Goal: Information Seeking & Learning: Learn about a topic

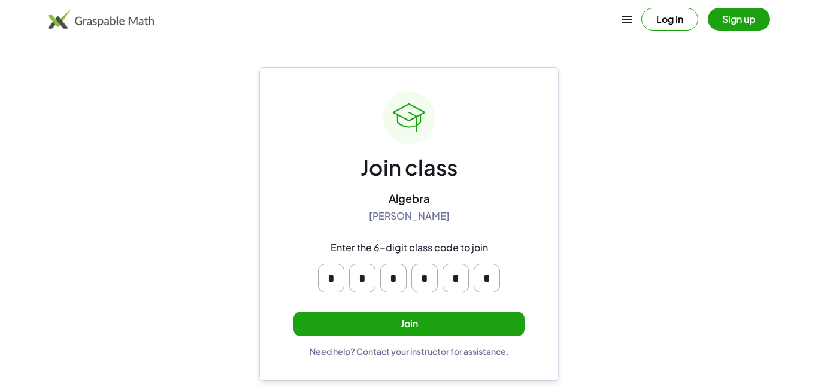
click at [496, 326] on button "Join" at bounding box center [408, 324] width 231 height 25
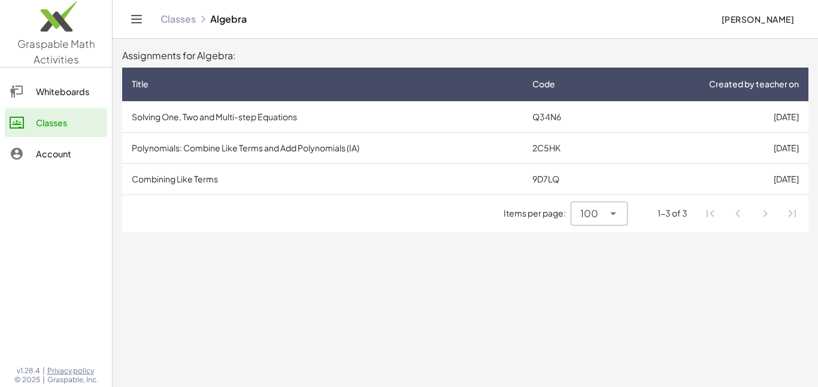
click at [585, 116] on td "Q34N6" at bounding box center [567, 116] width 89 height 31
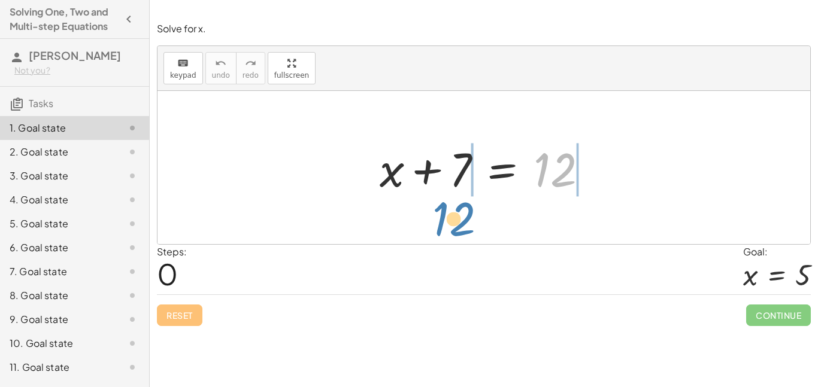
drag, startPoint x: 562, startPoint y: 169, endPoint x: 461, endPoint y: 219, distance: 112.5
click at [461, 219] on div "12 + x + 7 = 12" at bounding box center [483, 167] width 653 height 153
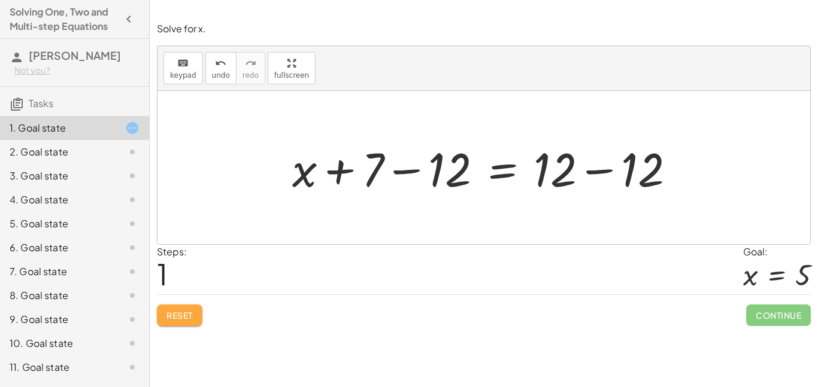
click at [180, 325] on button "Reset" at bounding box center [180, 316] width 46 height 22
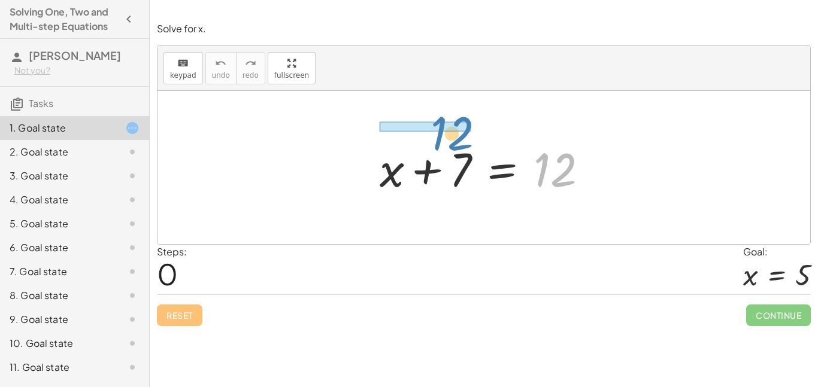
drag, startPoint x: 542, startPoint y: 178, endPoint x: 438, endPoint y: 139, distance: 111.2
click at [438, 139] on div at bounding box center [488, 168] width 229 height 62
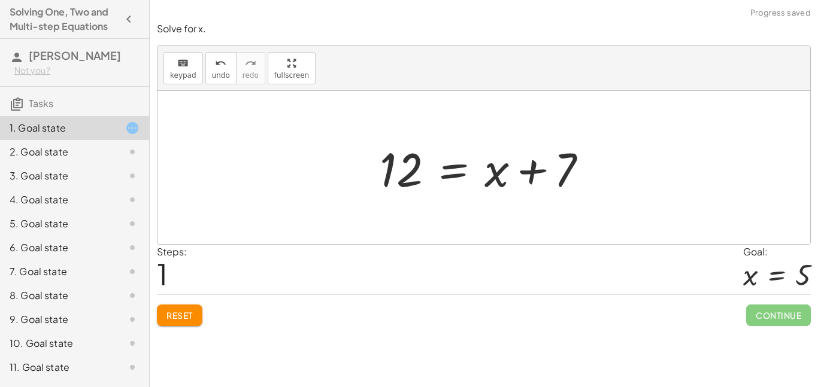
click at [178, 322] on button "Reset" at bounding box center [180, 316] width 46 height 22
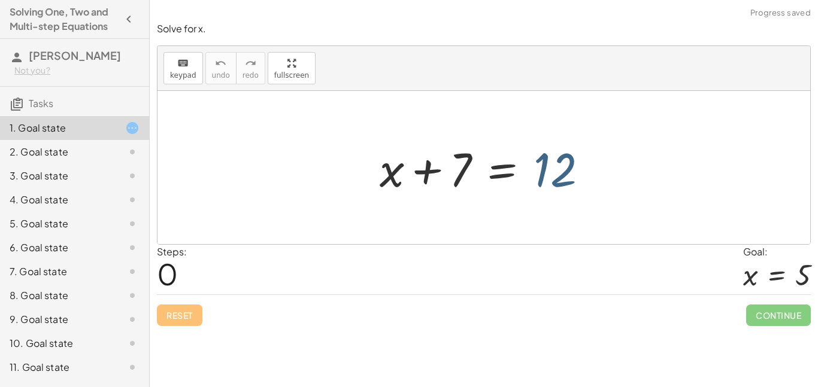
click at [567, 180] on div at bounding box center [488, 168] width 229 height 62
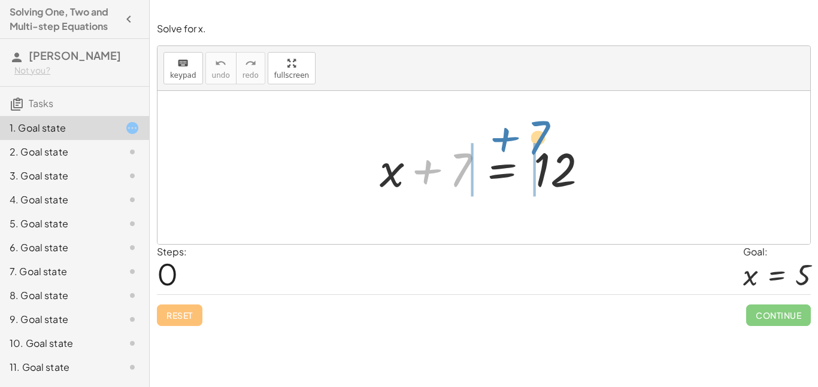
drag, startPoint x: 462, startPoint y: 169, endPoint x: 540, endPoint y: 137, distance: 84.3
click at [540, 137] on div at bounding box center [488, 168] width 229 height 62
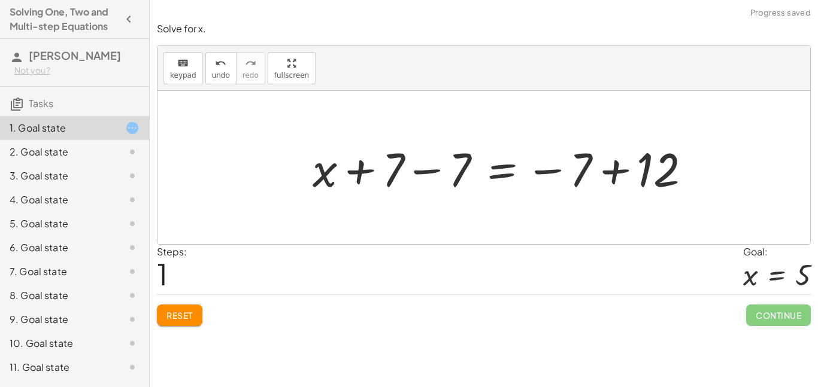
click at [195, 314] on button "Reset" at bounding box center [180, 316] width 46 height 22
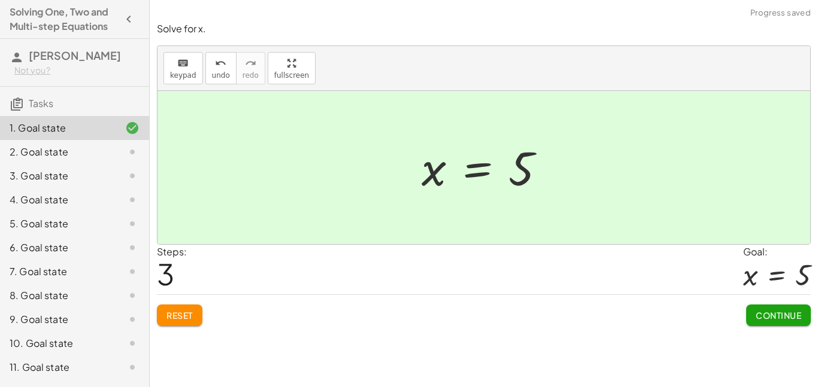
click at [809, 320] on button "Continue" at bounding box center [778, 316] width 65 height 22
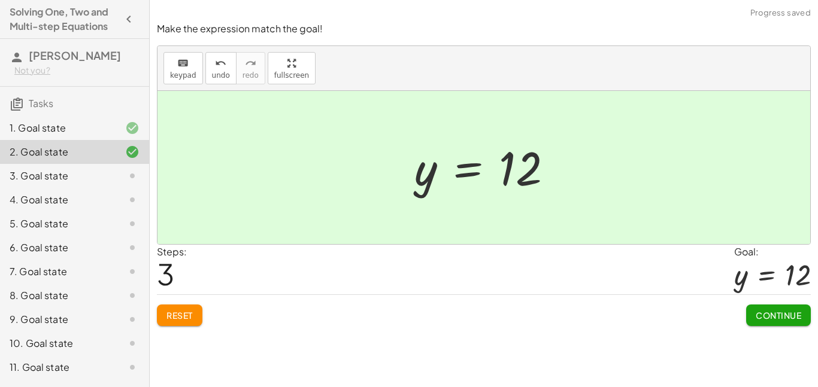
click at [769, 317] on span "Continue" at bounding box center [779, 315] width 46 height 11
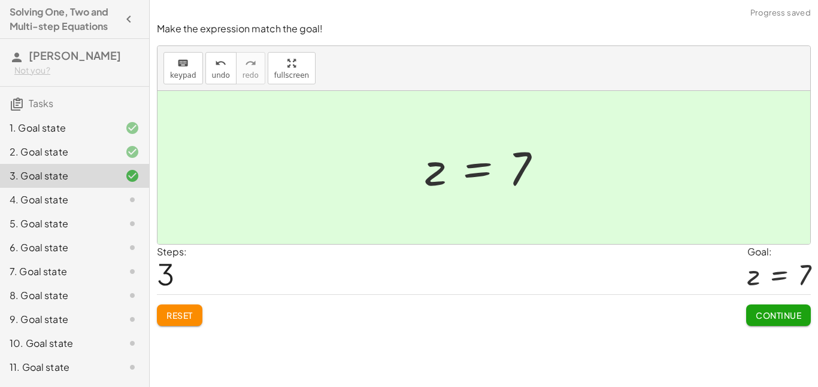
click at [780, 316] on span "Continue" at bounding box center [779, 315] width 46 height 11
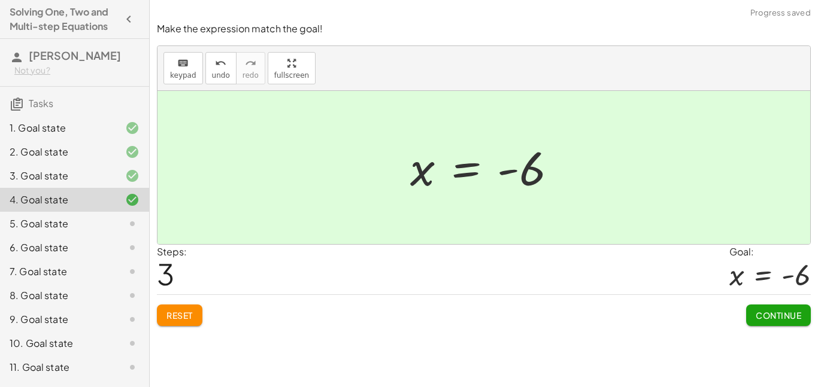
click at [785, 316] on span "Continue" at bounding box center [779, 315] width 46 height 11
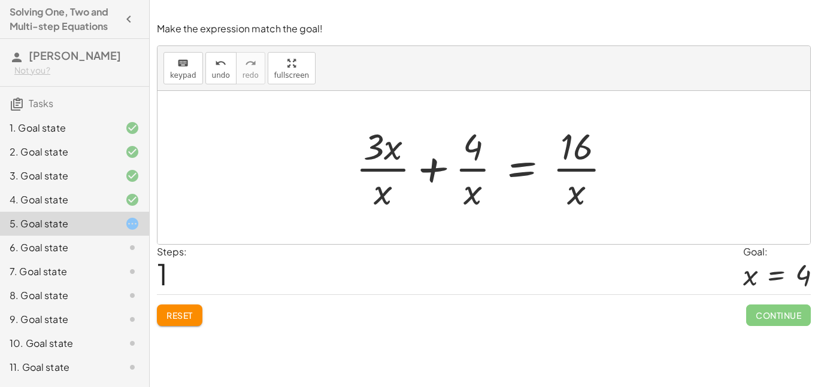
click at [170, 335] on div "Solve for x. keyboard keypad undo undo redo redo fullscreen + x + 7 = 12 + x + …" at bounding box center [484, 193] width 668 height 387
click at [184, 319] on span "Reset" at bounding box center [179, 315] width 26 height 11
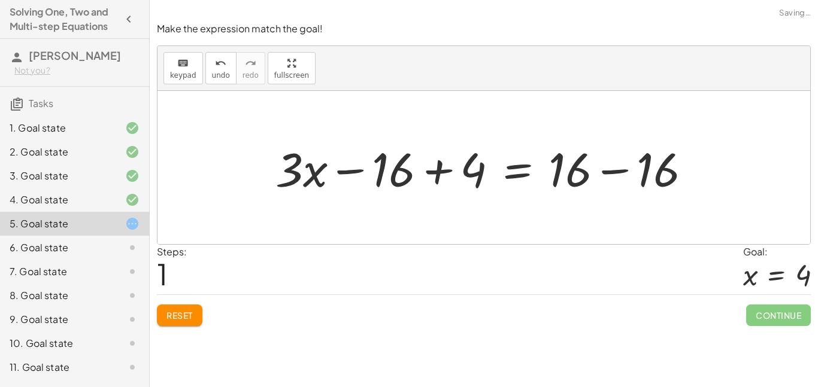
click at [190, 321] on button "Reset" at bounding box center [180, 316] width 46 height 22
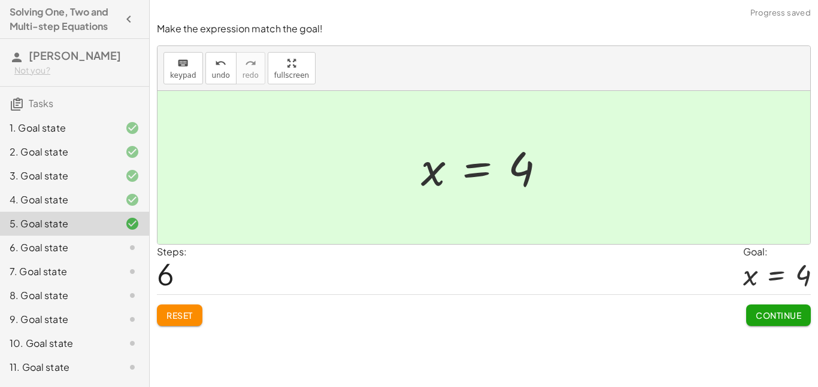
click at [787, 321] on button "Continue" at bounding box center [778, 316] width 65 height 22
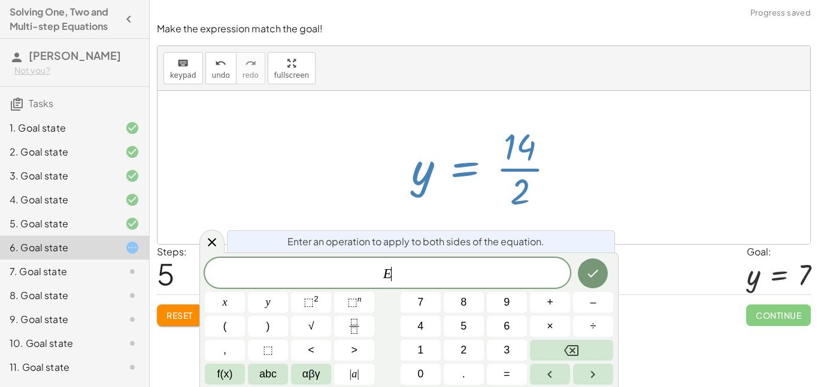
scroll to position [1, 0]
click at [218, 232] on div at bounding box center [211, 241] width 25 height 23
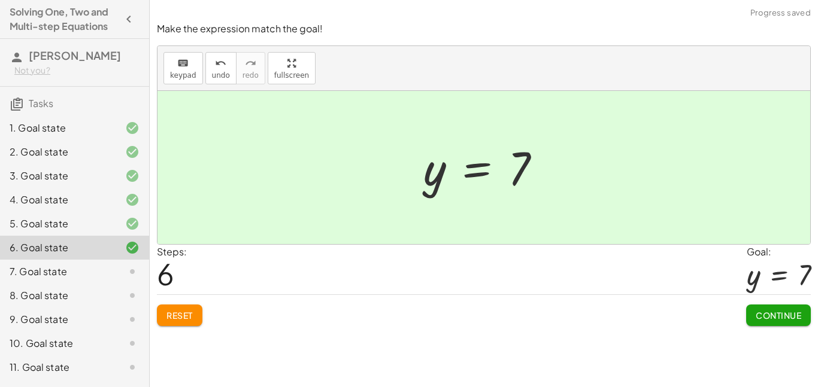
click at [801, 319] on button "Continue" at bounding box center [778, 316] width 65 height 22
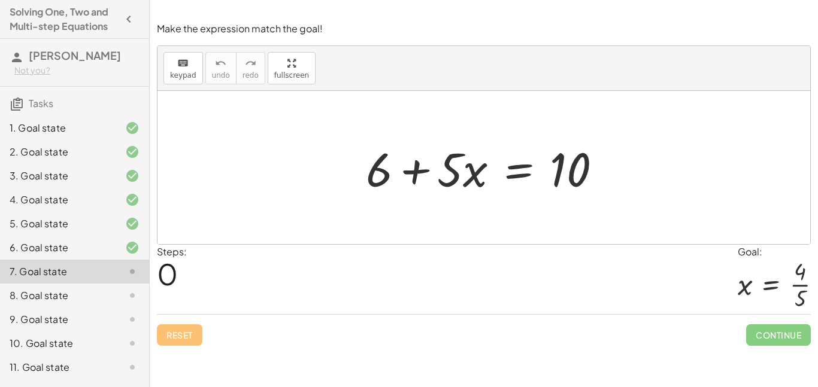
scroll to position [45, 0]
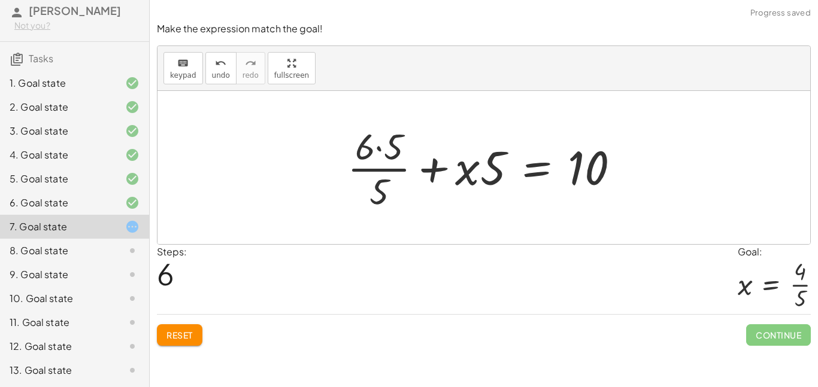
click at [190, 338] on span "Reset" at bounding box center [179, 335] width 26 height 11
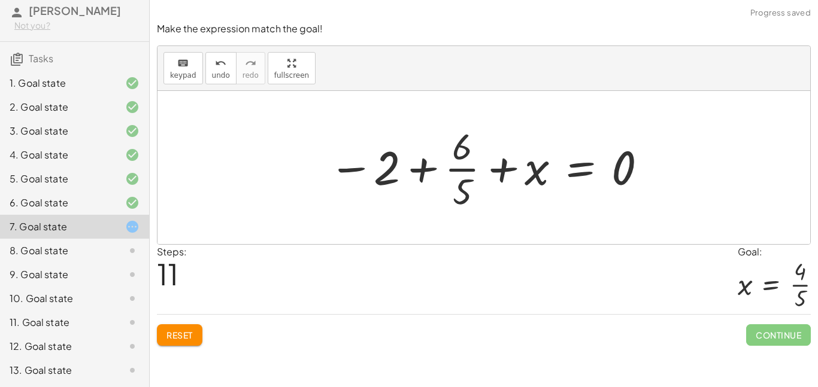
click at [169, 331] on span "Reset" at bounding box center [179, 335] width 26 height 11
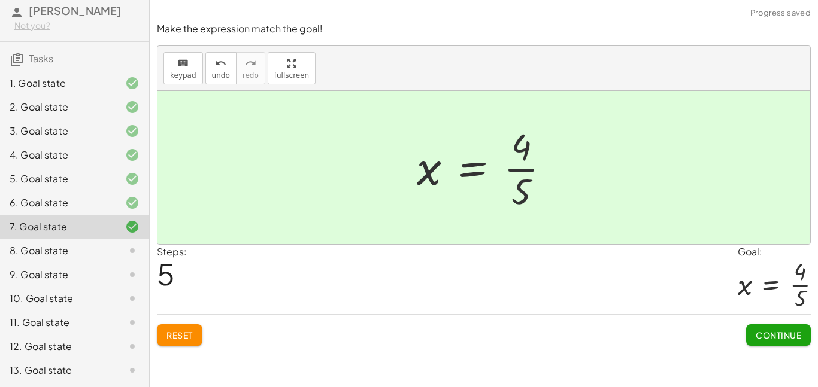
click at [766, 345] on button "Continue" at bounding box center [778, 336] width 65 height 22
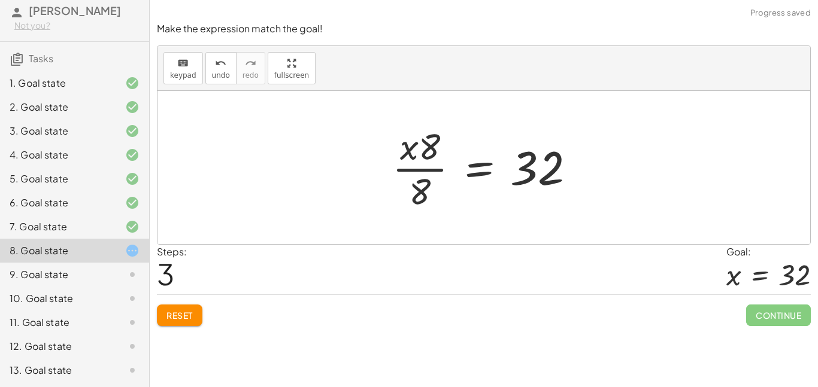
click at [187, 310] on span "Reset" at bounding box center [179, 315] width 26 height 11
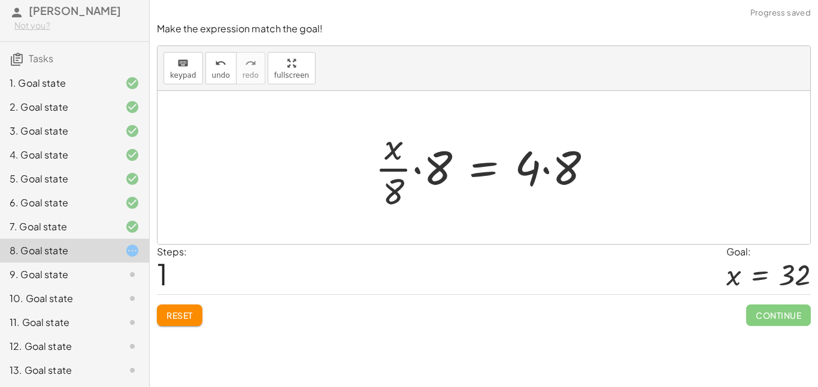
click at [168, 311] on span "Reset" at bounding box center [179, 315] width 26 height 11
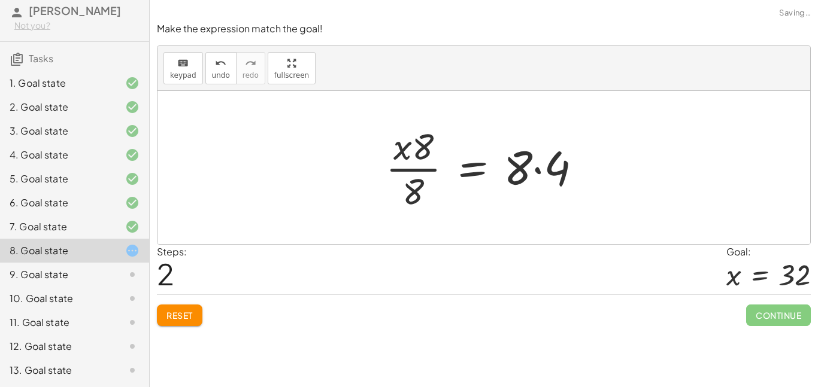
click at [163, 319] on button "Reset" at bounding box center [180, 316] width 46 height 22
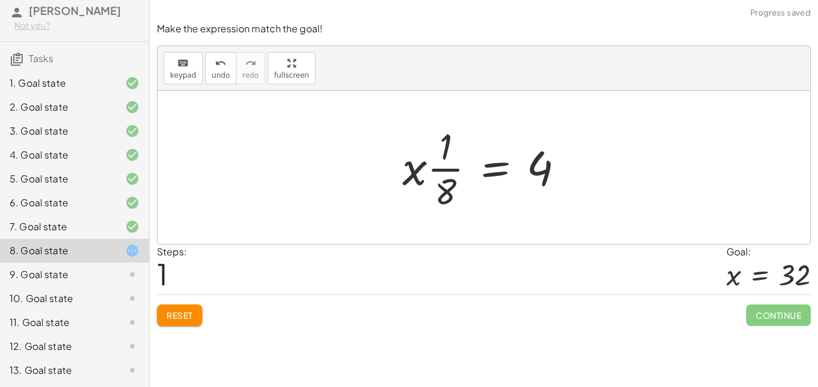
click at [171, 316] on span "Reset" at bounding box center [179, 315] width 26 height 11
click at [180, 324] on button "Reset" at bounding box center [180, 316] width 46 height 22
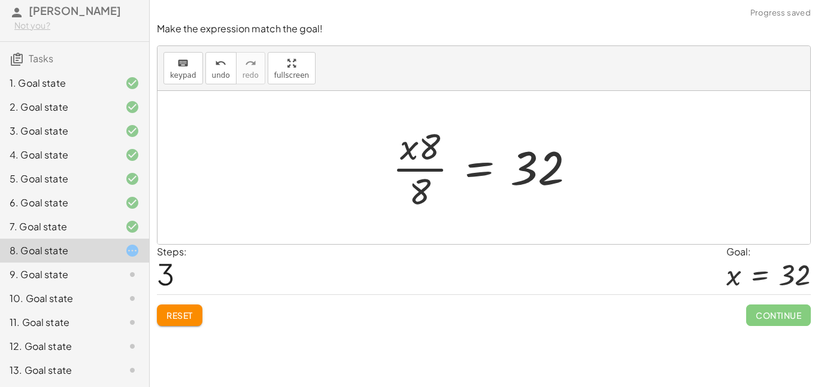
click at [192, 319] on span "Reset" at bounding box center [179, 315] width 26 height 11
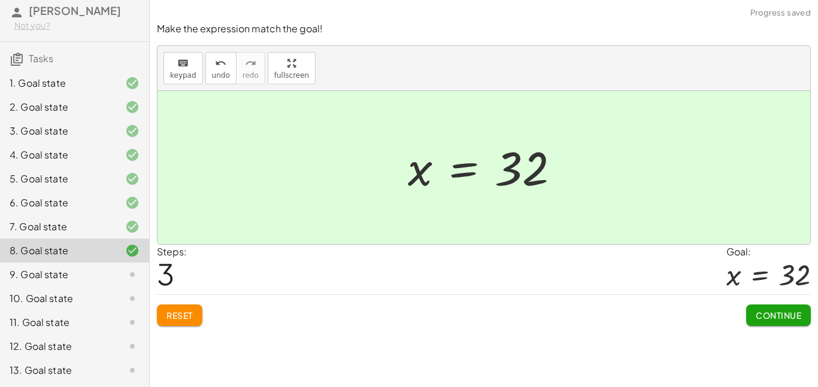
click at [789, 312] on span "Continue" at bounding box center [779, 315] width 46 height 11
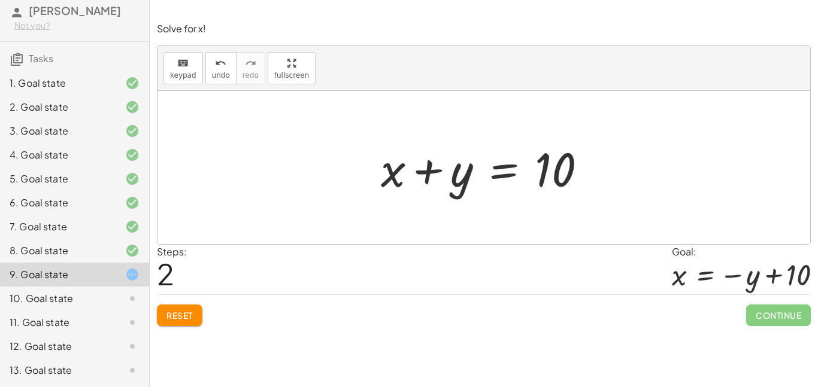
click at [190, 313] on span "Reset" at bounding box center [179, 315] width 26 height 11
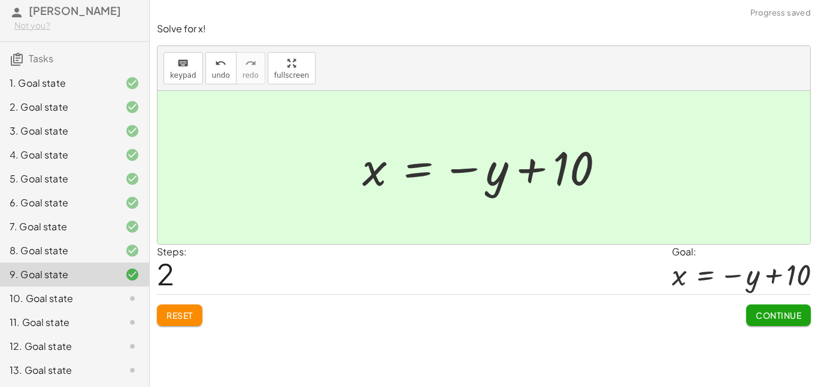
click at [777, 323] on button "Continue" at bounding box center [778, 316] width 65 height 22
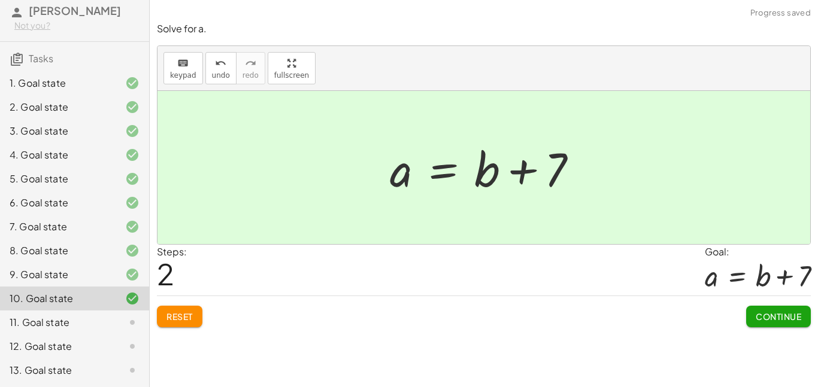
click at [761, 314] on span "Continue" at bounding box center [779, 316] width 46 height 11
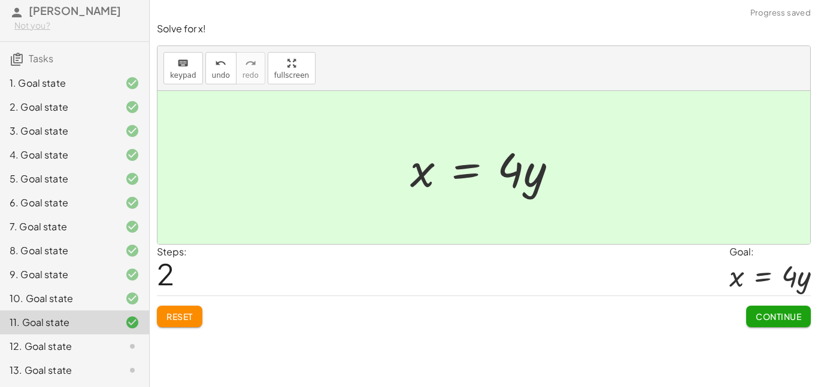
click at [778, 314] on span "Continue" at bounding box center [779, 316] width 46 height 11
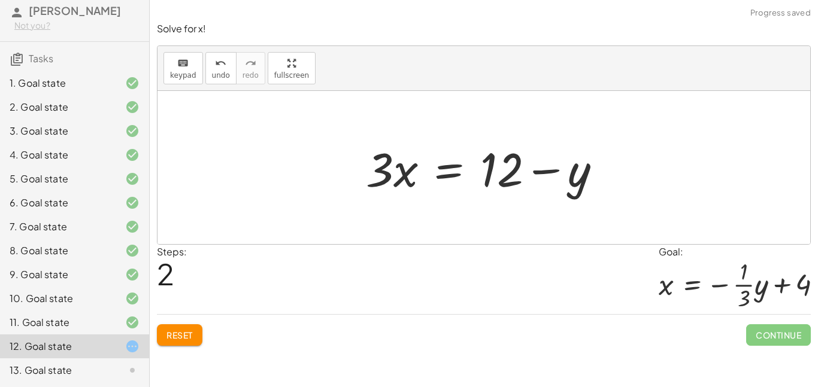
click at [193, 331] on span "Reset" at bounding box center [179, 335] width 26 height 11
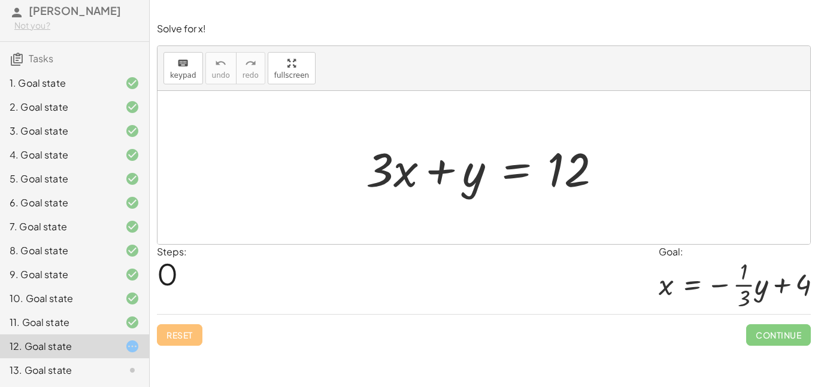
click at [183, 344] on div "Reset Continue" at bounding box center [484, 330] width 654 height 32
drag, startPoint x: 390, startPoint y: 183, endPoint x: 465, endPoint y: 180, distance: 75.5
click at [465, 180] on div at bounding box center [488, 168] width 257 height 62
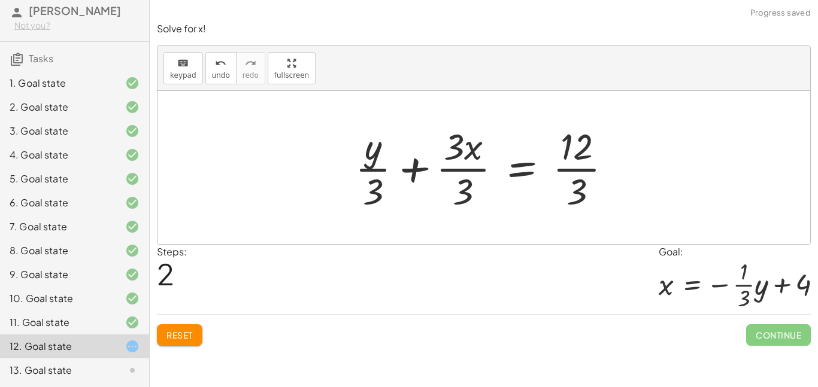
click at [182, 342] on button "Reset" at bounding box center [180, 336] width 46 height 22
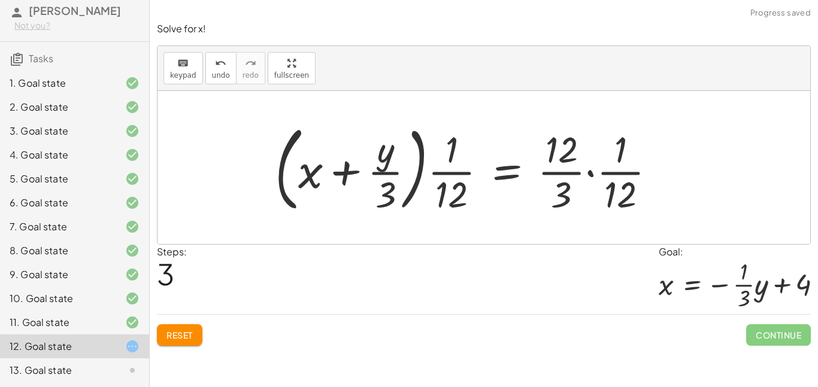
click at [169, 339] on span "Reset" at bounding box center [179, 335] width 26 height 11
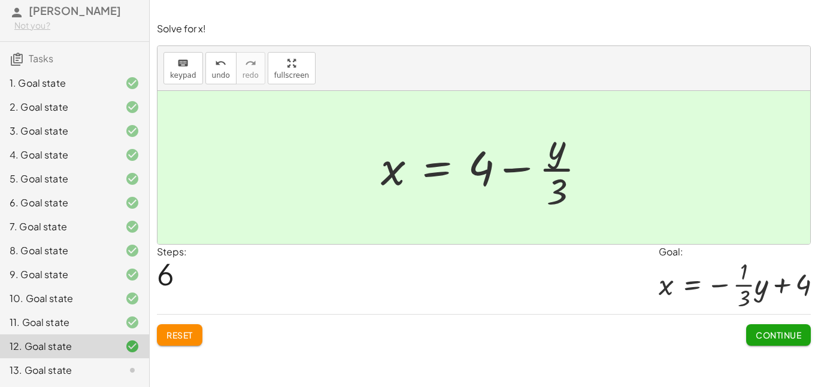
click at [766, 339] on span "Continue" at bounding box center [779, 335] width 46 height 11
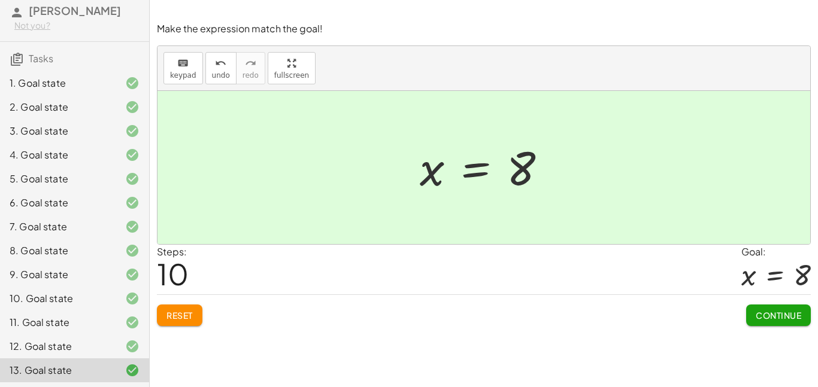
click at [795, 323] on button "Continue" at bounding box center [778, 316] width 65 height 22
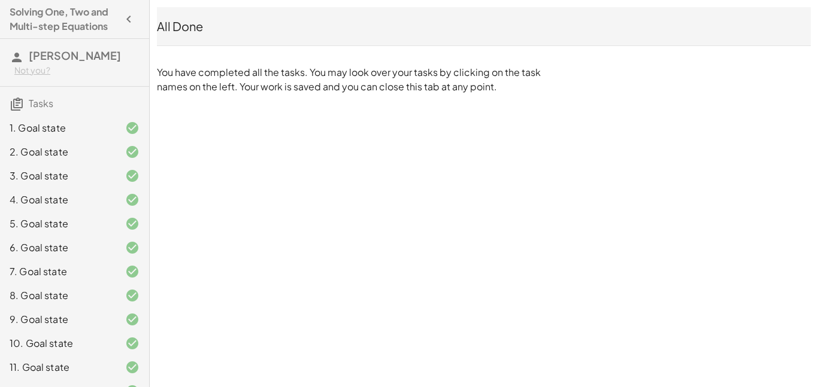
click at [128, 10] on button "button" at bounding box center [129, 19] width 22 height 22
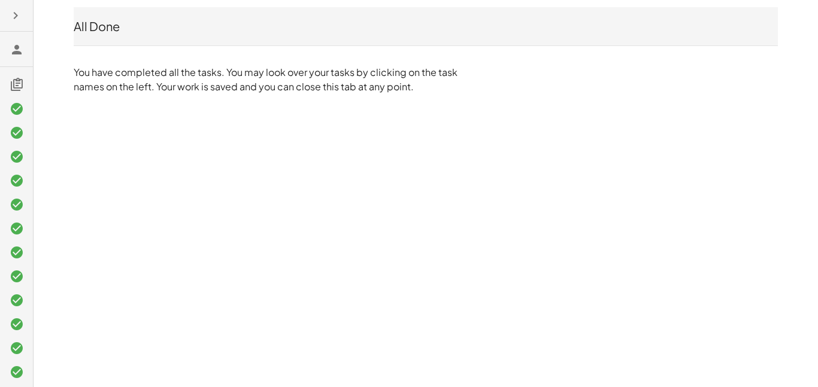
click at [14, 19] on icon "button" at bounding box center [15, 15] width 14 height 14
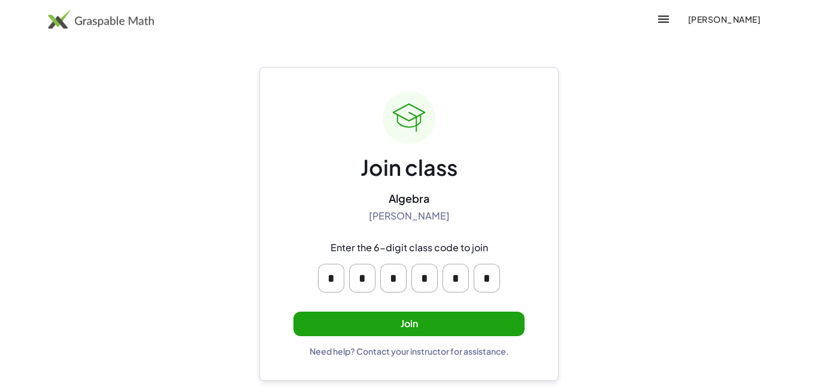
click at [409, 325] on button "Join" at bounding box center [408, 324] width 231 height 25
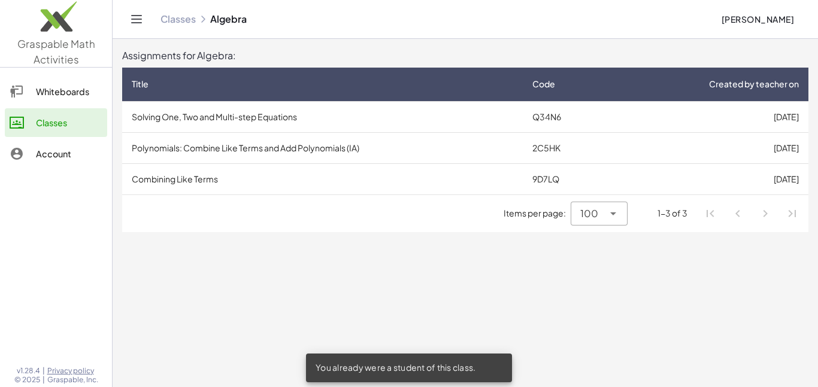
click at [689, 152] on td "[DATE]" at bounding box center [710, 147] width 198 height 31
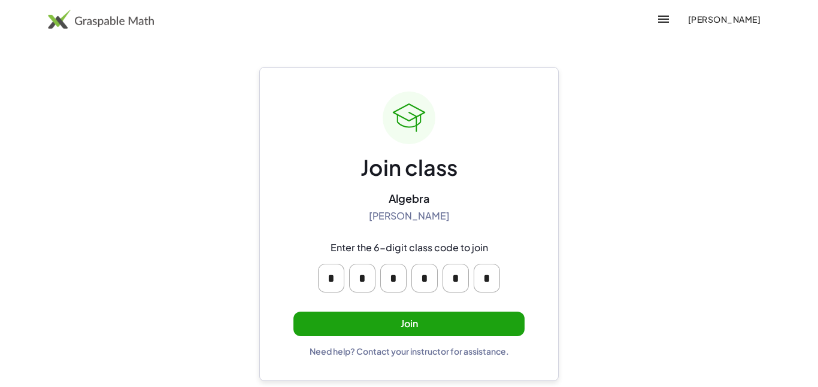
click at [384, 331] on button "Join" at bounding box center [408, 324] width 231 height 25
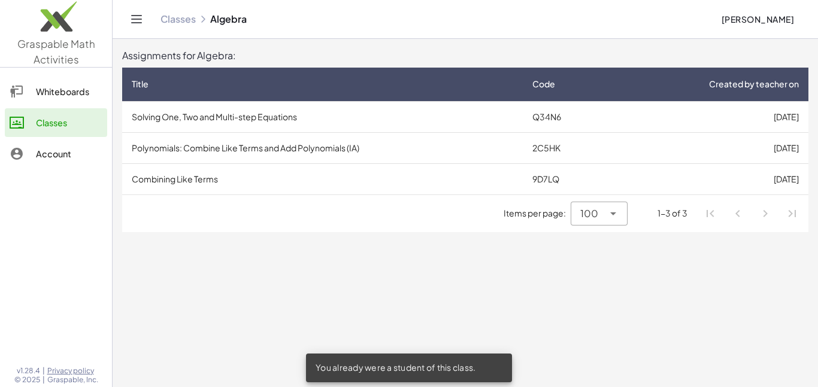
click at [262, 193] on td "Combining Like Terms" at bounding box center [322, 178] width 401 height 31
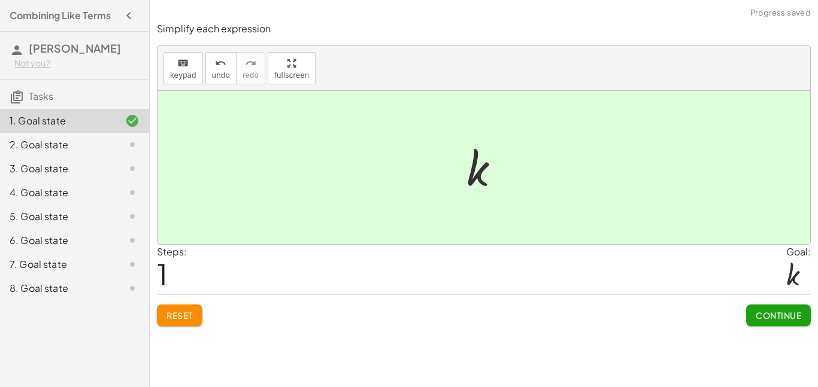
click at [790, 321] on button "Continue" at bounding box center [778, 316] width 65 height 22
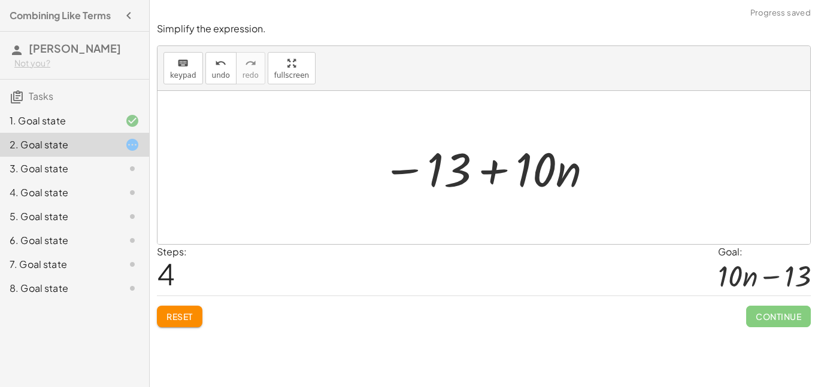
click at [192, 298] on div "Reset Continue" at bounding box center [484, 312] width 654 height 32
click at [187, 318] on span "Reset" at bounding box center [179, 316] width 26 height 11
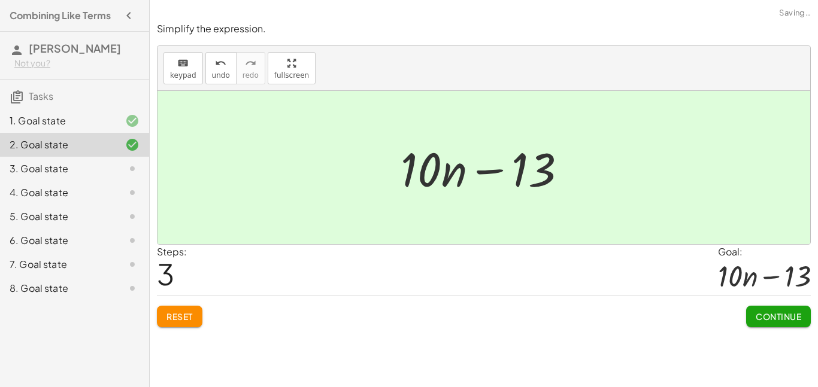
click at [775, 323] on button "Continue" at bounding box center [778, 317] width 65 height 22
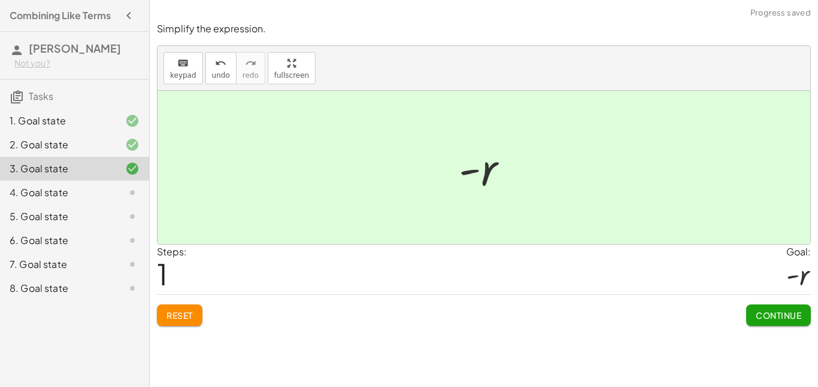
click at [777, 325] on button "Continue" at bounding box center [778, 316] width 65 height 22
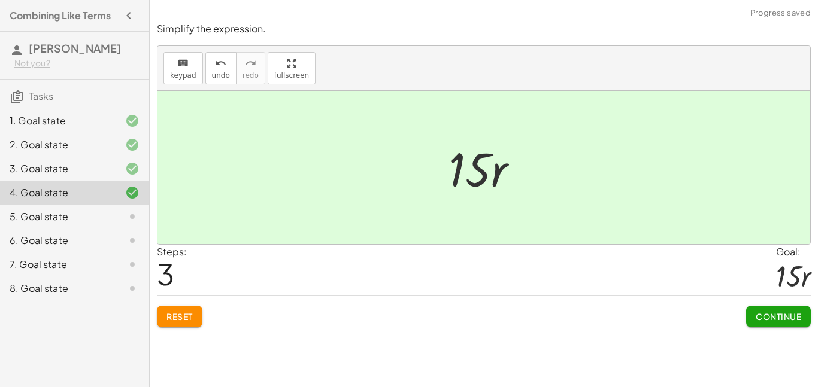
click at [788, 309] on button "Continue" at bounding box center [778, 317] width 65 height 22
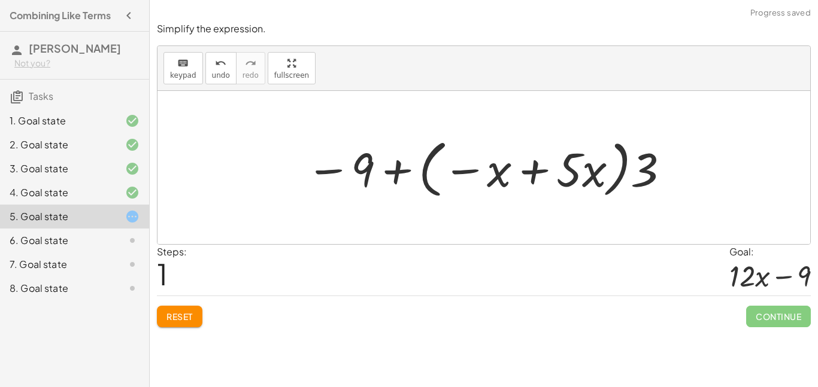
click at [188, 312] on span "Reset" at bounding box center [179, 316] width 26 height 11
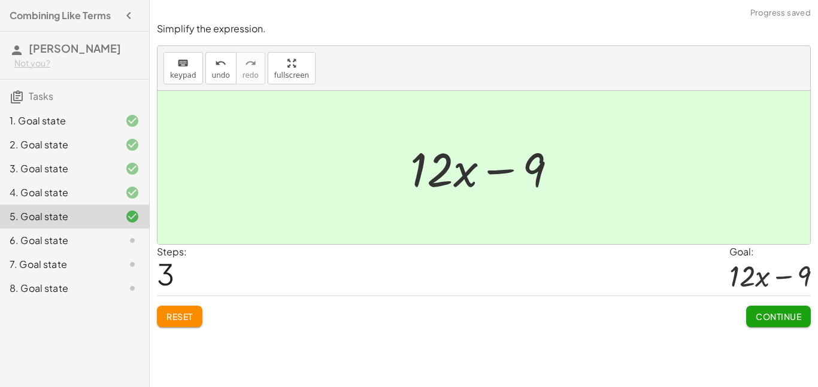
click at [769, 321] on span "Continue" at bounding box center [779, 316] width 46 height 11
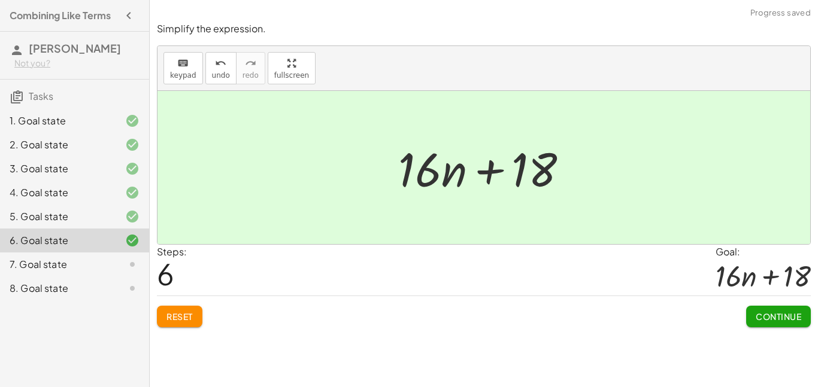
click at [772, 325] on button "Continue" at bounding box center [778, 317] width 65 height 22
